Goal: Task Accomplishment & Management: Use online tool/utility

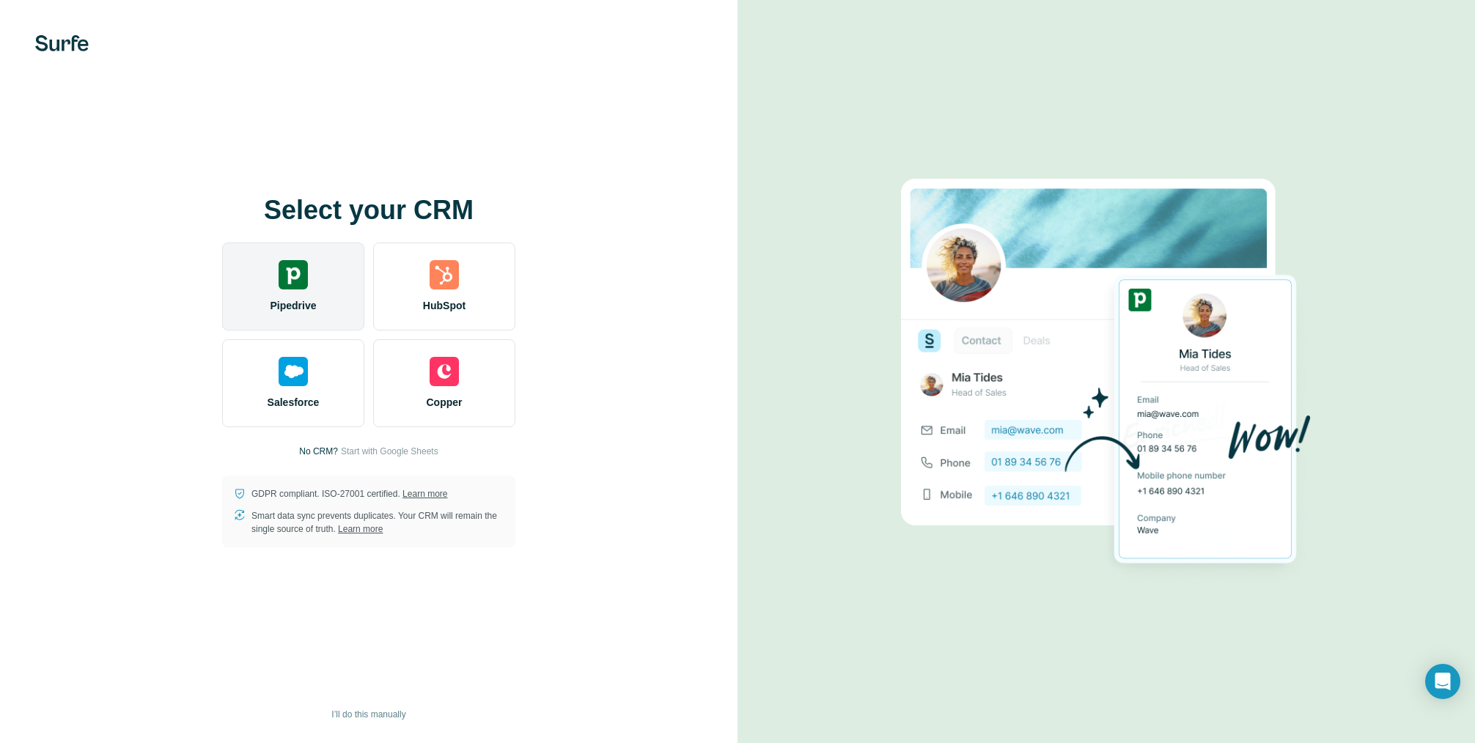
click at [307, 296] on div "Pipedrive" at bounding box center [293, 287] width 142 height 88
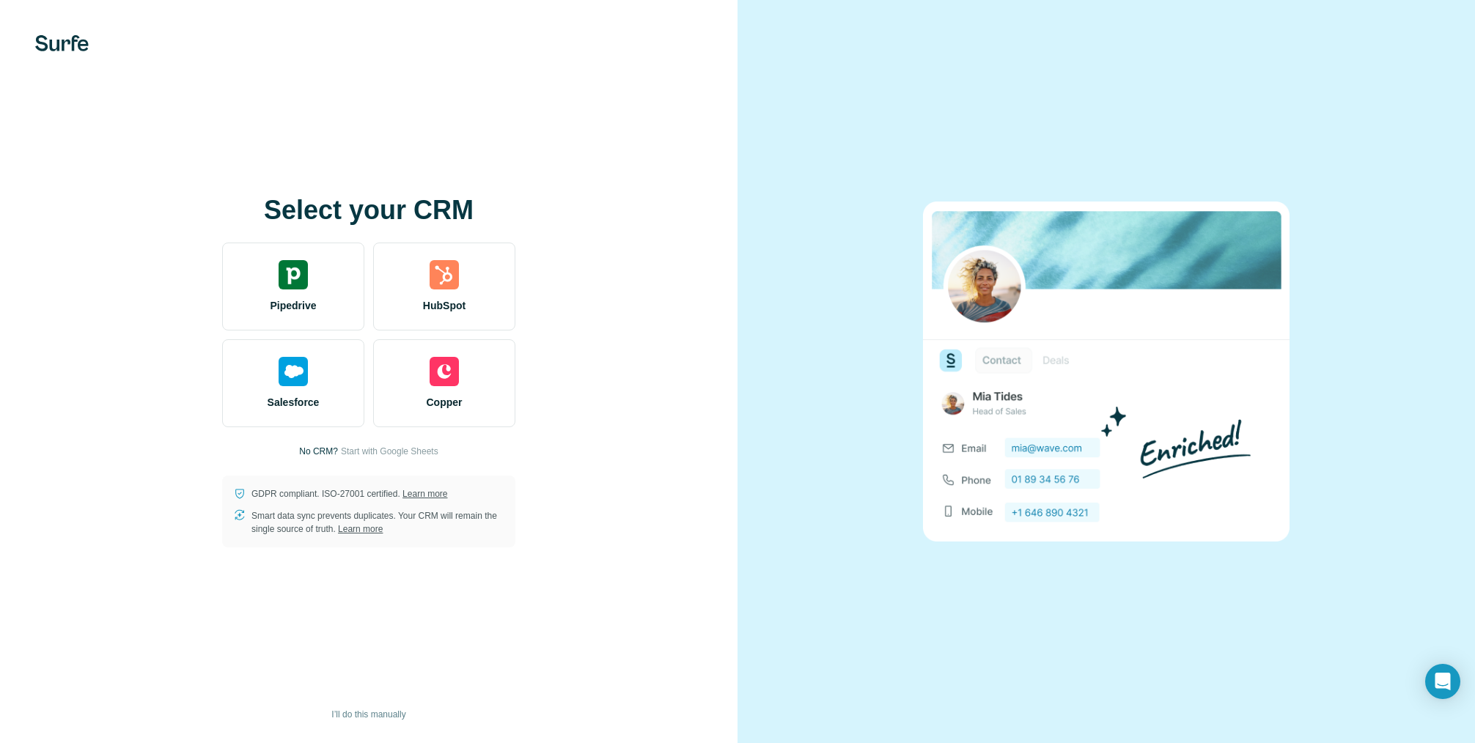
click at [157, 482] on div "Select your CRM Pipedrive HubSpot Salesforce Copper No CRM? Start with Google S…" at bounding box center [368, 372] width 679 height 352
click at [586, 328] on div "Select your CRM Pipedrive HubSpot Salesforce Copper No CRM? Start with Google S…" at bounding box center [368, 372] width 679 height 352
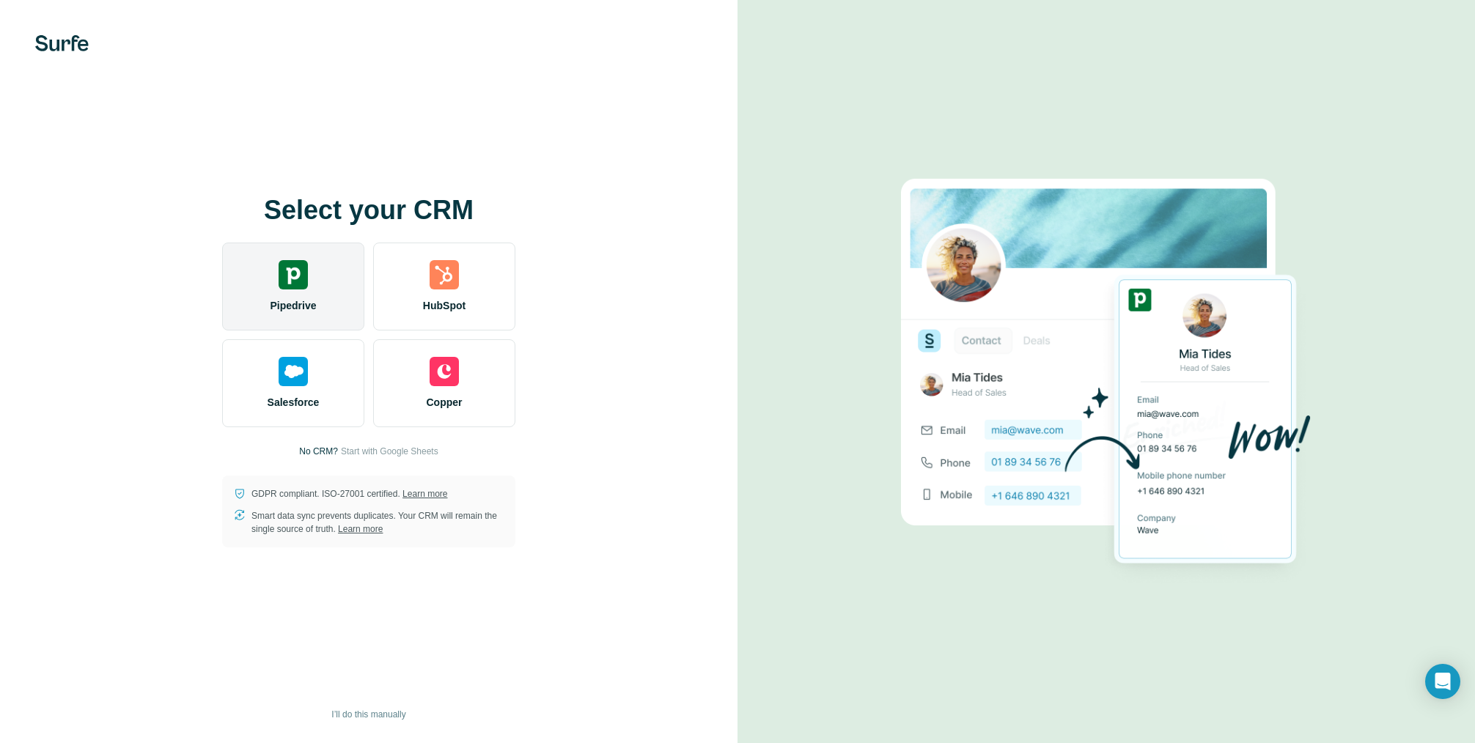
click at [306, 293] on div "Pipedrive" at bounding box center [293, 287] width 142 height 88
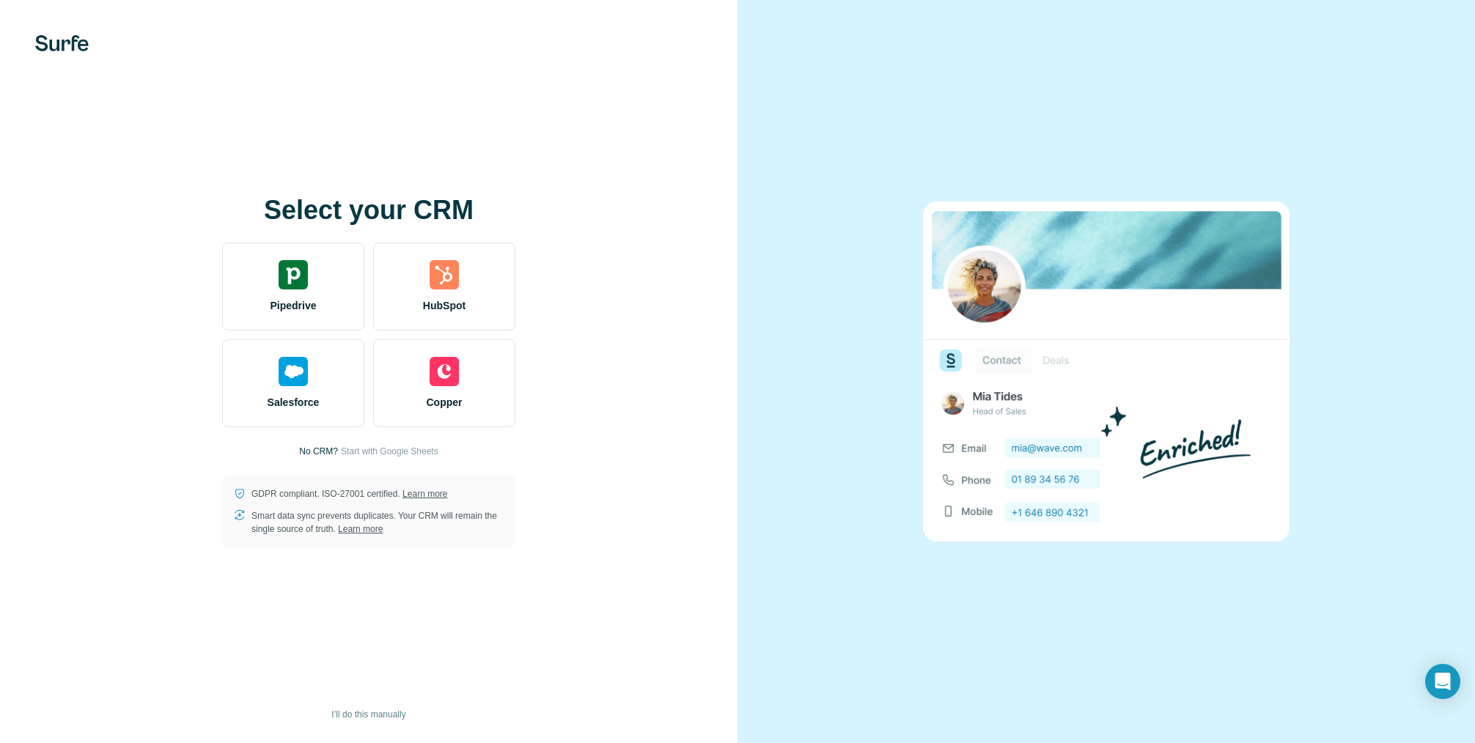
click at [447, 202] on h1 "Select your CRM" at bounding box center [368, 210] width 293 height 29
drag, startPoint x: 447, startPoint y: 202, endPoint x: 259, endPoint y: 213, distance: 188.7
click at [259, 213] on h1 "Select your CRM" at bounding box center [368, 210] width 293 height 29
click at [258, 213] on h1 "Select your CRM" at bounding box center [368, 210] width 293 height 29
drag, startPoint x: 258, startPoint y: 213, endPoint x: 418, endPoint y: 224, distance: 160.2
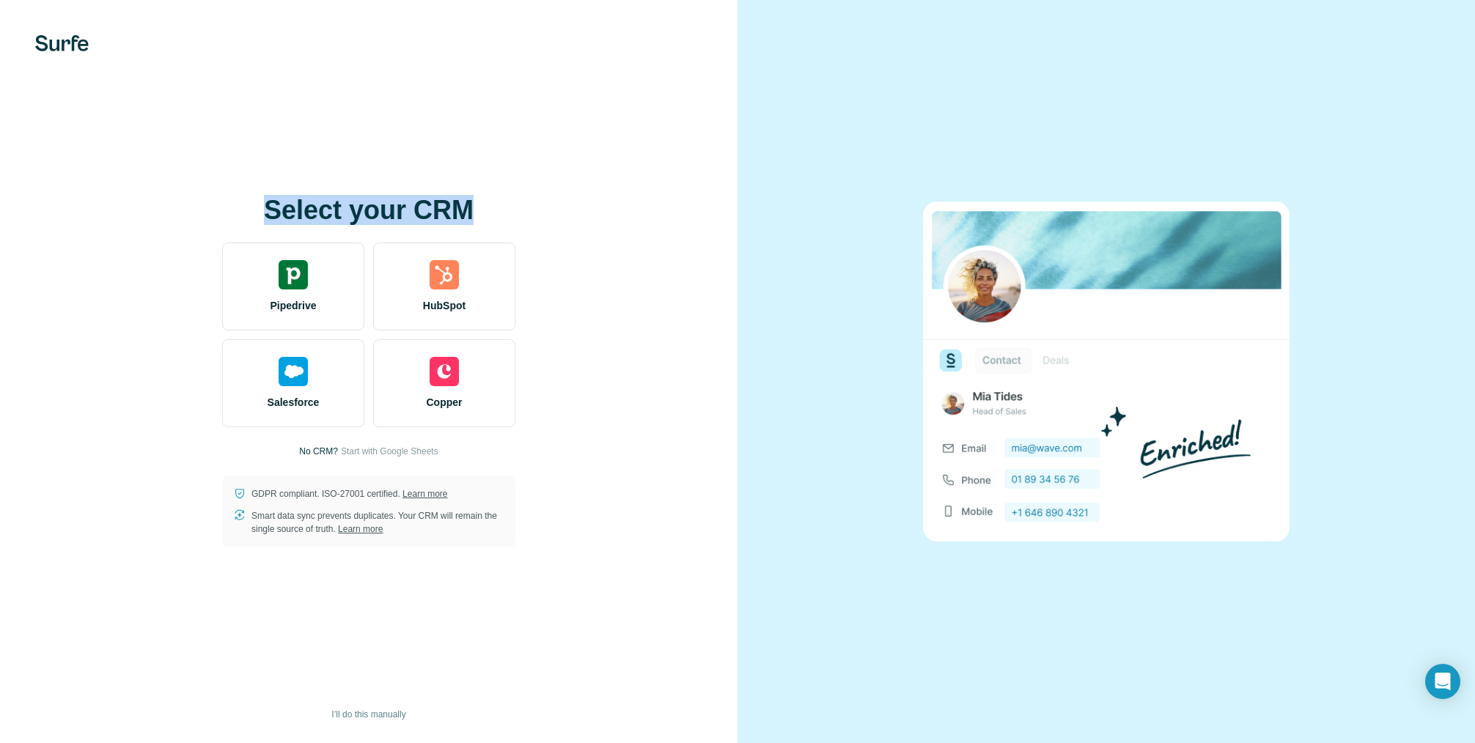
click at [418, 224] on h1 "Select your CRM" at bounding box center [368, 210] width 293 height 29
